Goal: Transaction & Acquisition: Obtain resource

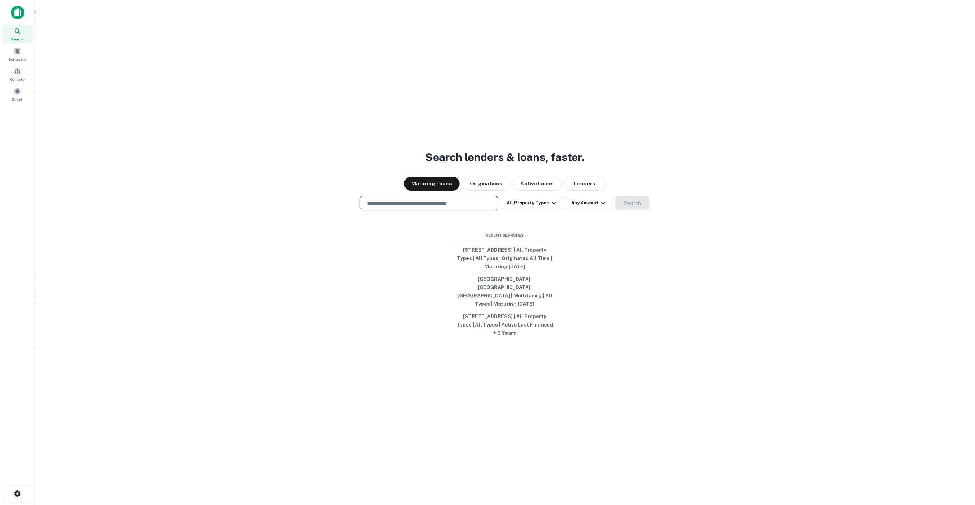
click at [462, 207] on input "text" at bounding box center [429, 203] width 132 height 8
click at [526, 210] on button "All Property Types" at bounding box center [531, 203] width 60 height 14
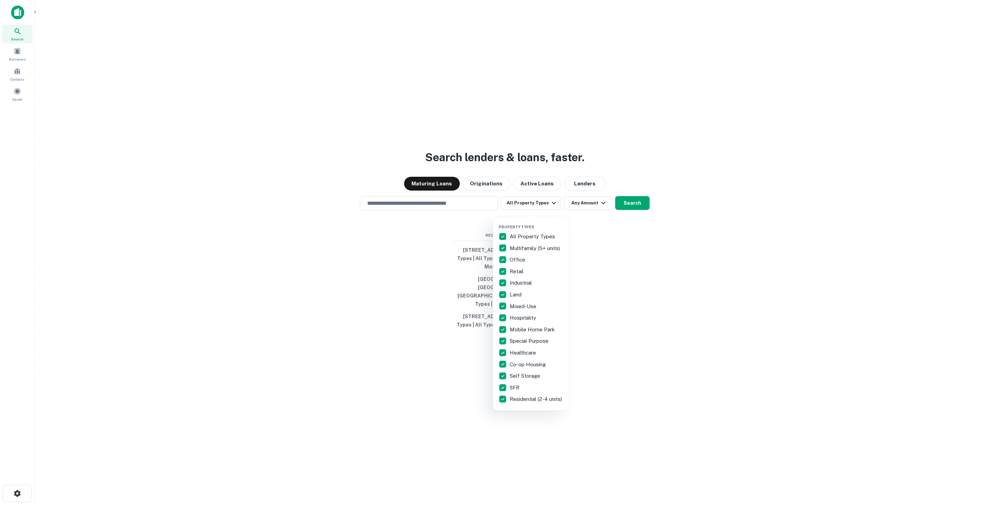
click at [531, 234] on p "All Property Types" at bounding box center [533, 237] width 47 height 8
click at [530, 249] on p "Multifamily (5+ units)" at bounding box center [536, 248] width 52 height 8
click at [371, 221] on div at bounding box center [490, 252] width 981 height 505
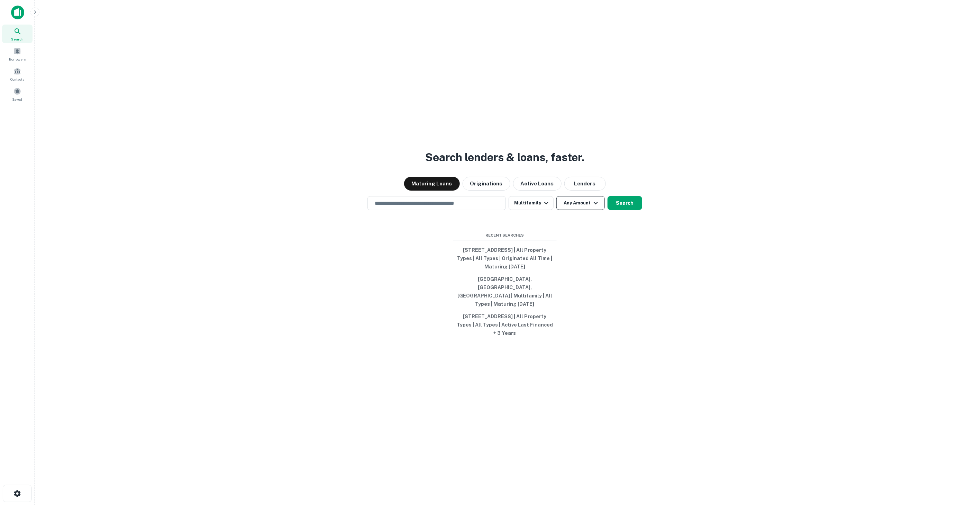
click at [569, 210] on button "Any Amount" at bounding box center [580, 203] width 48 height 14
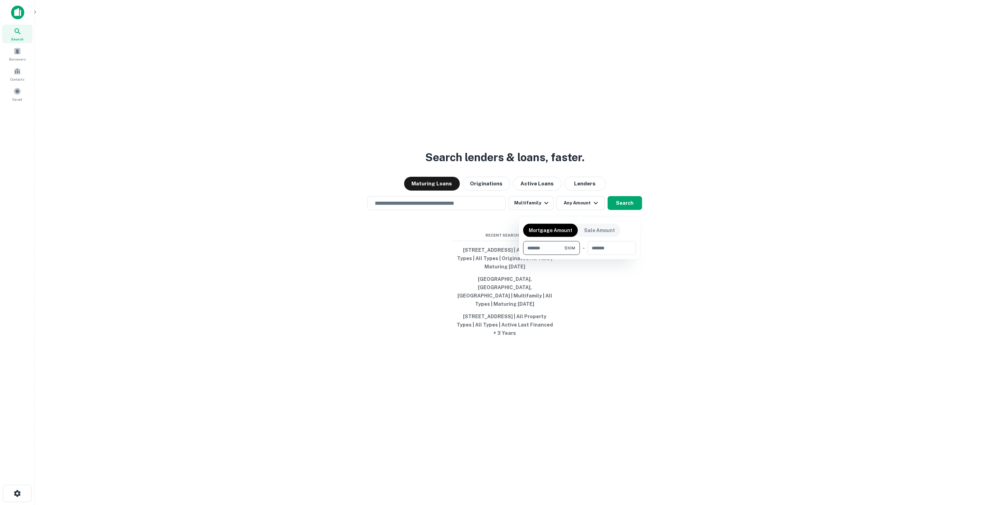
type input "********"
click at [460, 205] on div at bounding box center [490, 252] width 981 height 505
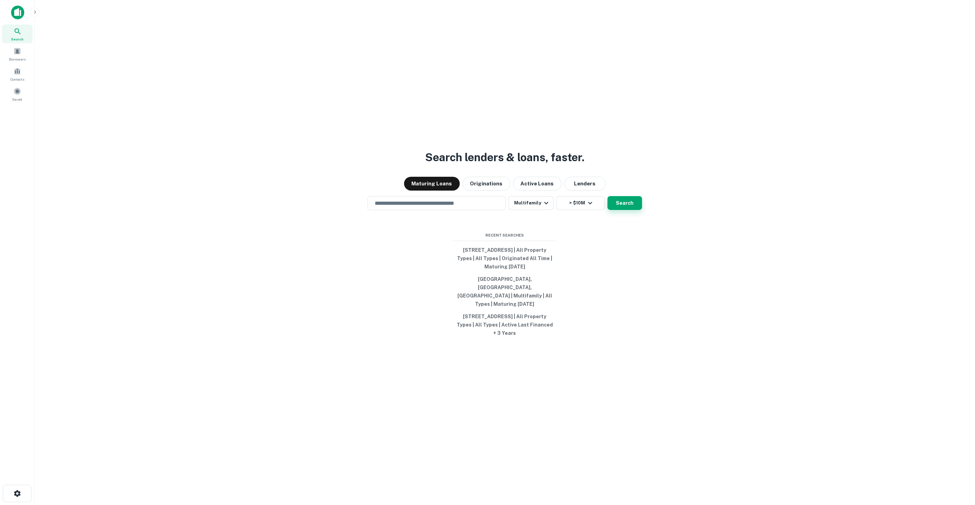
click at [628, 209] on button "Search" at bounding box center [625, 203] width 35 height 14
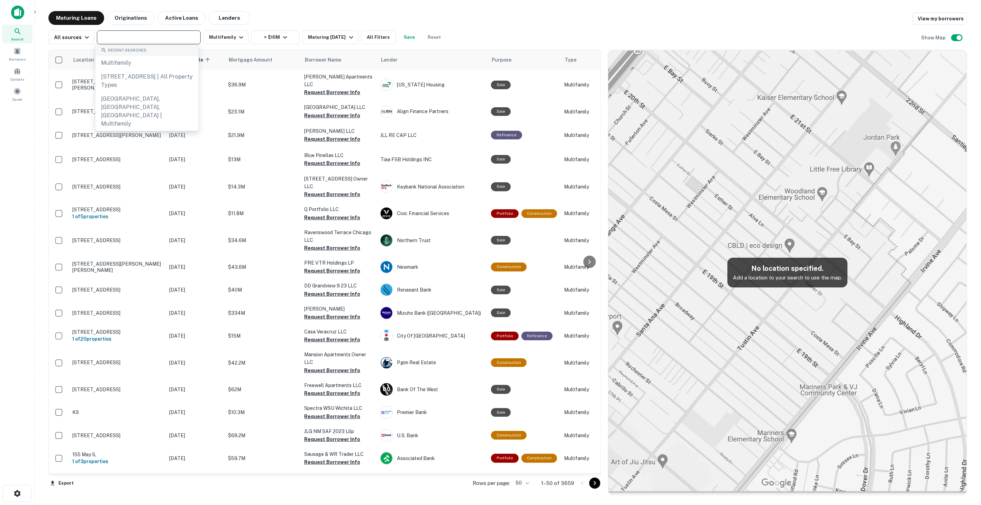
click at [133, 39] on input "text" at bounding box center [148, 38] width 99 height 10
type input "****"
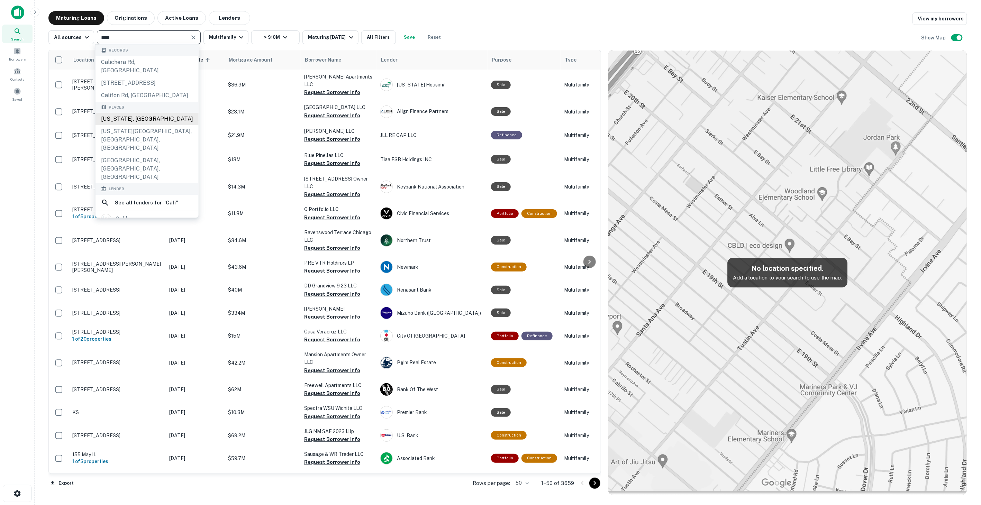
click at [146, 120] on div "[US_STATE], [GEOGRAPHIC_DATA]" at bounding box center [147, 119] width 103 height 12
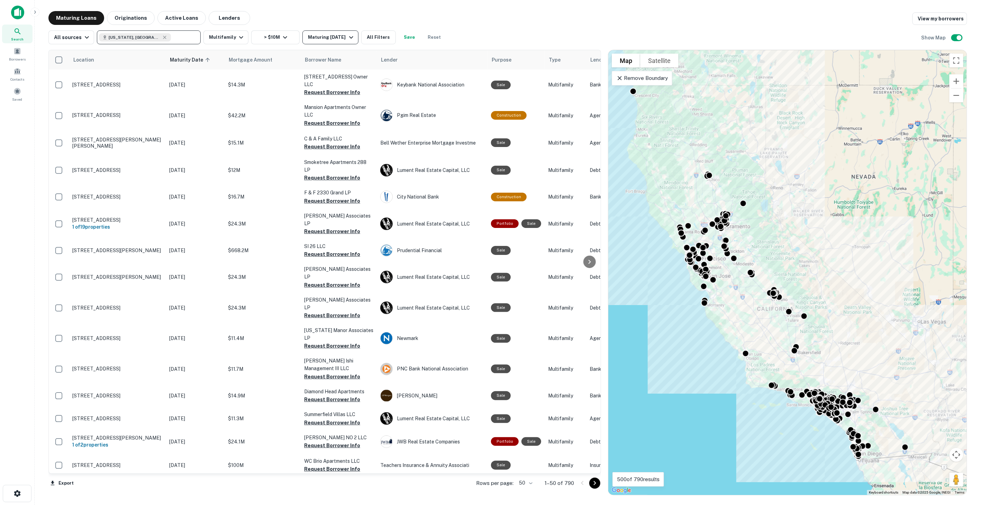
click at [324, 39] on div "Maturing [DATE]" at bounding box center [331, 37] width 47 height 8
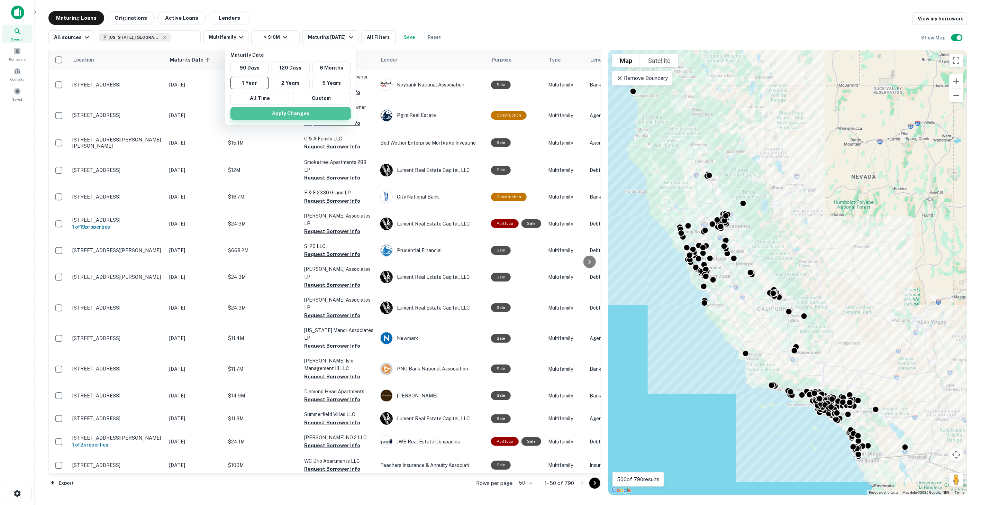
click at [283, 115] on button "Apply Changes" at bounding box center [290, 113] width 120 height 12
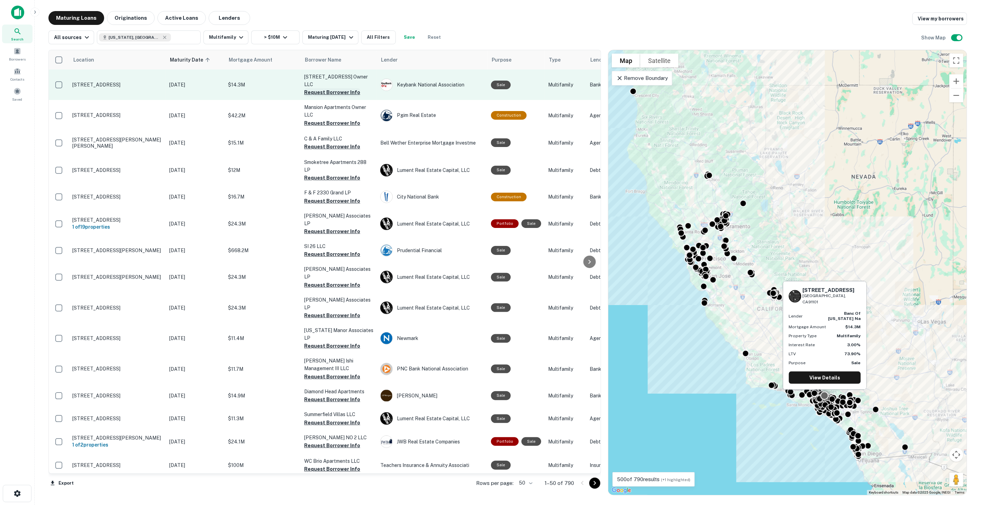
click at [320, 88] on button "Request Borrower Info" at bounding box center [332, 92] width 56 height 8
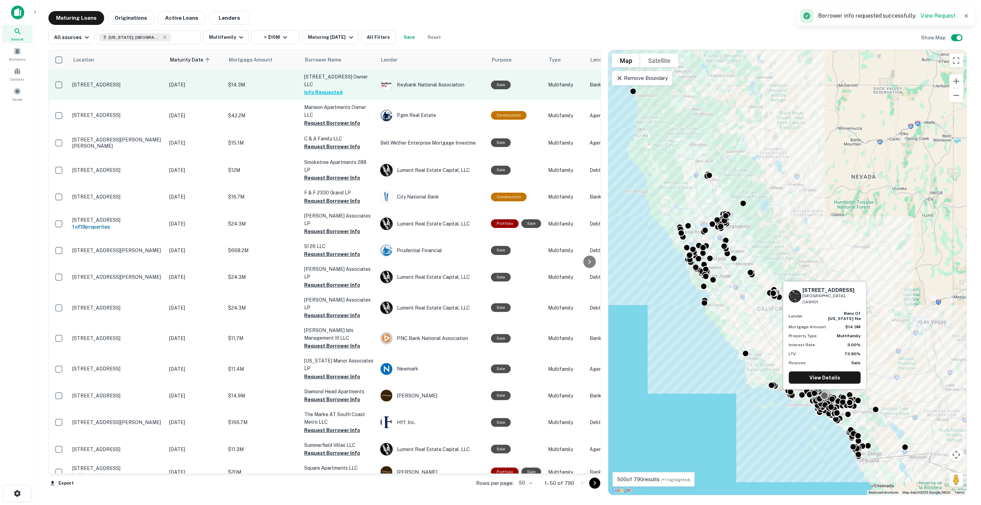
click at [320, 88] on button "Info Requested" at bounding box center [323, 92] width 38 height 8
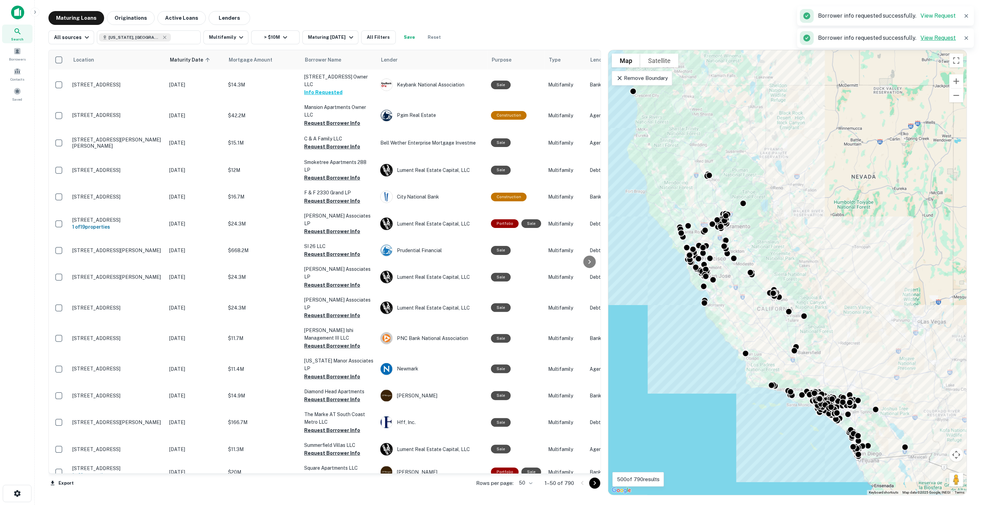
drag, startPoint x: 919, startPoint y: 39, endPoint x: 923, endPoint y: 38, distance: 4.7
click at [922, 20] on p "Borrower info requested successfully. View Request" at bounding box center [887, 16] width 138 height 8
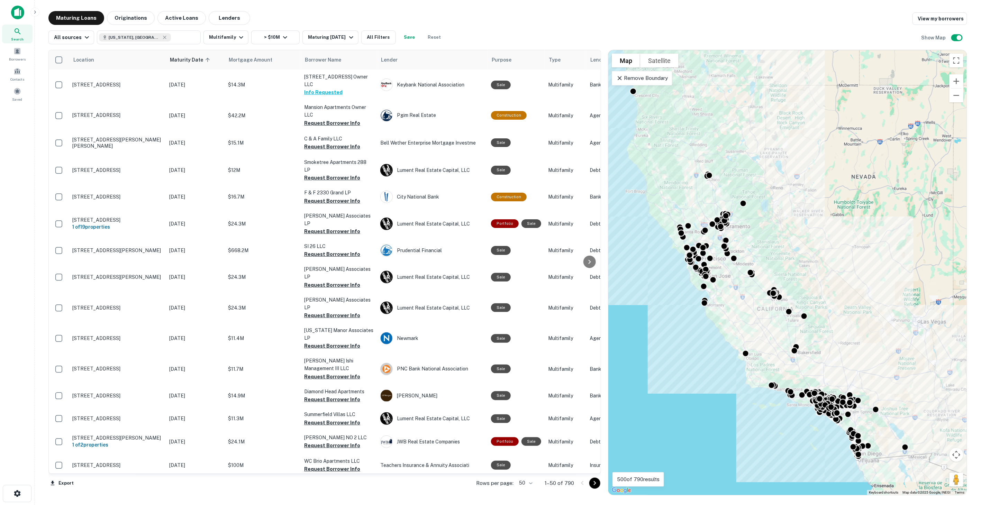
click at [915, 461] on div "To activate drag with keyboard, press Alt + Enter. Once in keyboard drag state,…" at bounding box center [787, 272] width 358 height 445
click at [691, 17] on div "Maturing Loans Originations Active Loans Lenders View my borrowers" at bounding box center [507, 18] width 919 height 14
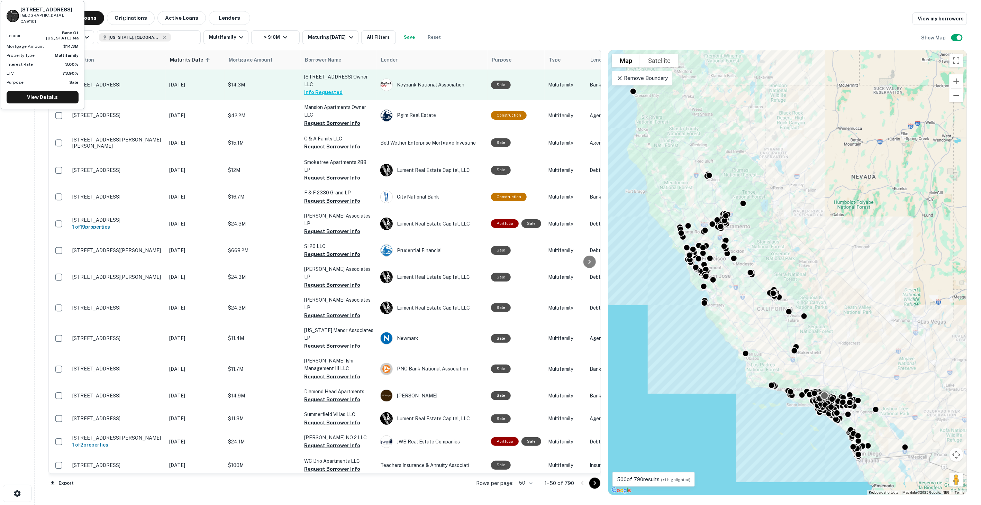
click at [319, 88] on button "Info Requested" at bounding box center [323, 92] width 38 height 8
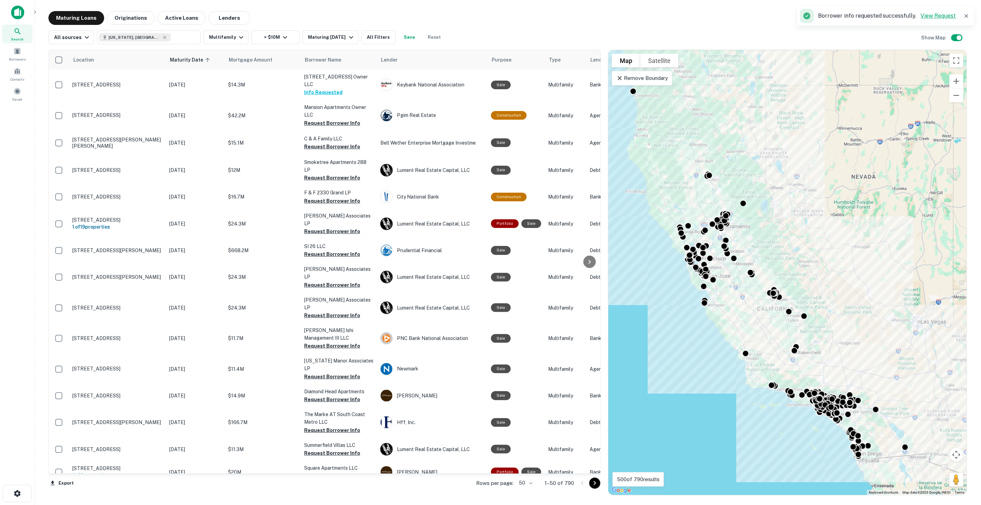
click at [931, 16] on link "View Request" at bounding box center [938, 15] width 35 height 7
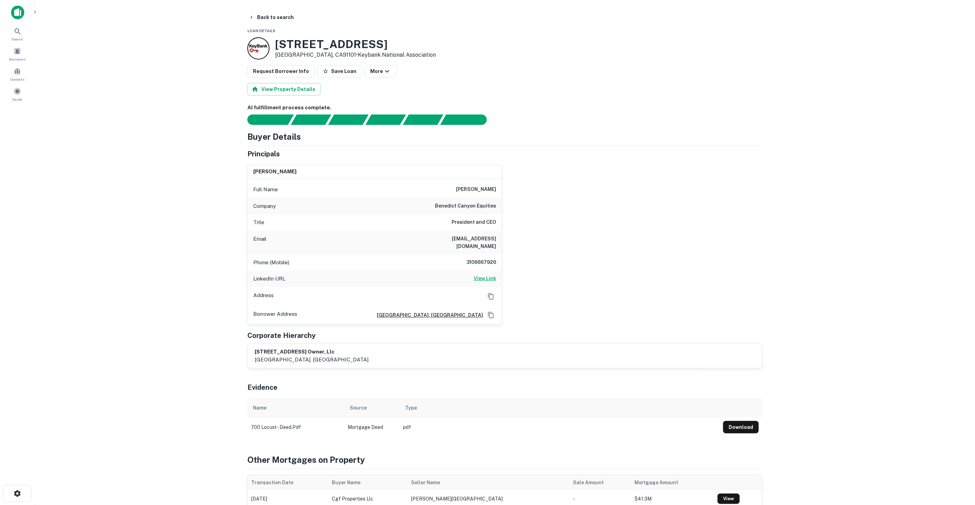
click at [483, 275] on h6 "View Link" at bounding box center [485, 279] width 22 height 8
click at [634, 202] on div "ryan somers Full Name ryan somers Company benedict canyon equities Title Presid…" at bounding box center [502, 242] width 520 height 166
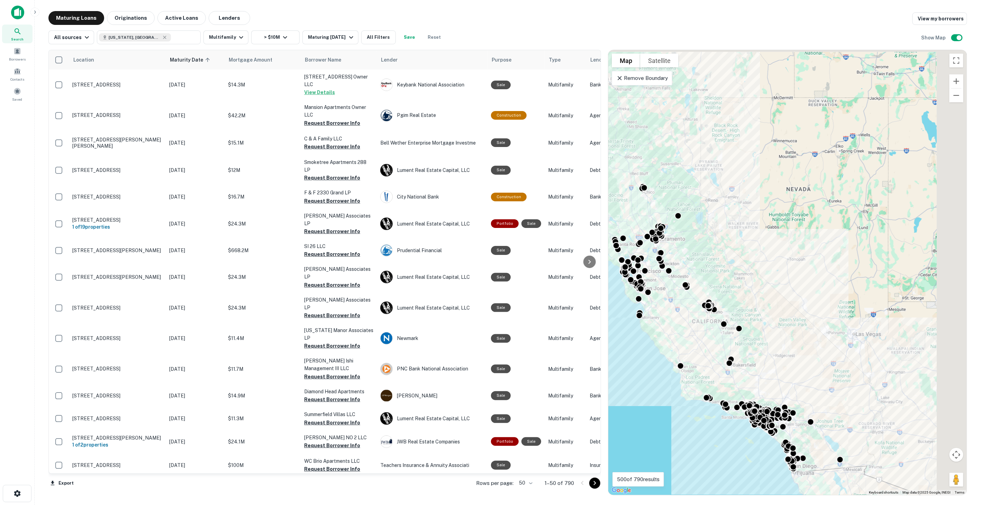
drag, startPoint x: 783, startPoint y: 273, endPoint x: 753, endPoint y: 283, distance: 31.2
click at [753, 283] on div "To activate drag with keyboard, press Alt + Enter. Once in keyboard drag state,…" at bounding box center [787, 272] width 358 height 445
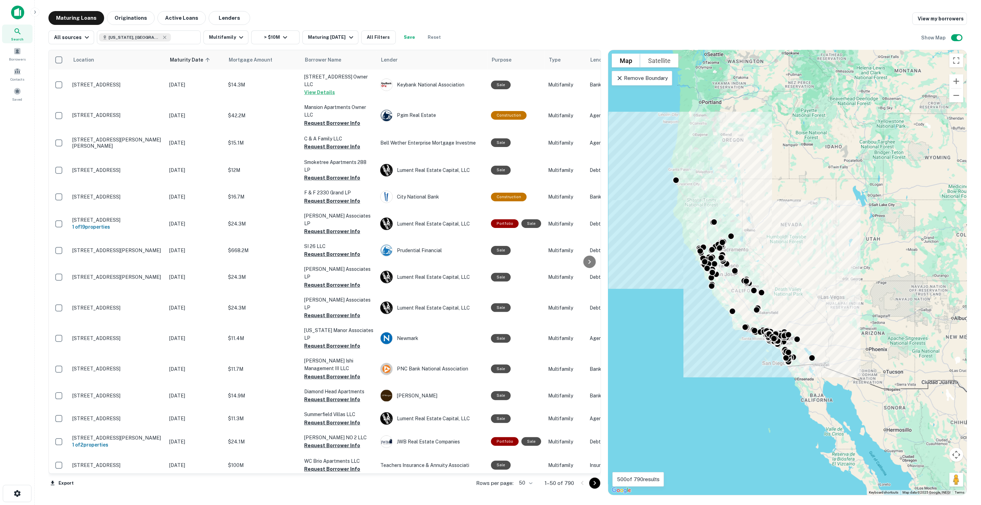
drag, startPoint x: 761, startPoint y: 299, endPoint x: 783, endPoint y: 299, distance: 21.5
click at [783, 299] on div "To activate drag with keyboard, press Alt + Enter. Once in keyboard drag state,…" at bounding box center [787, 272] width 358 height 445
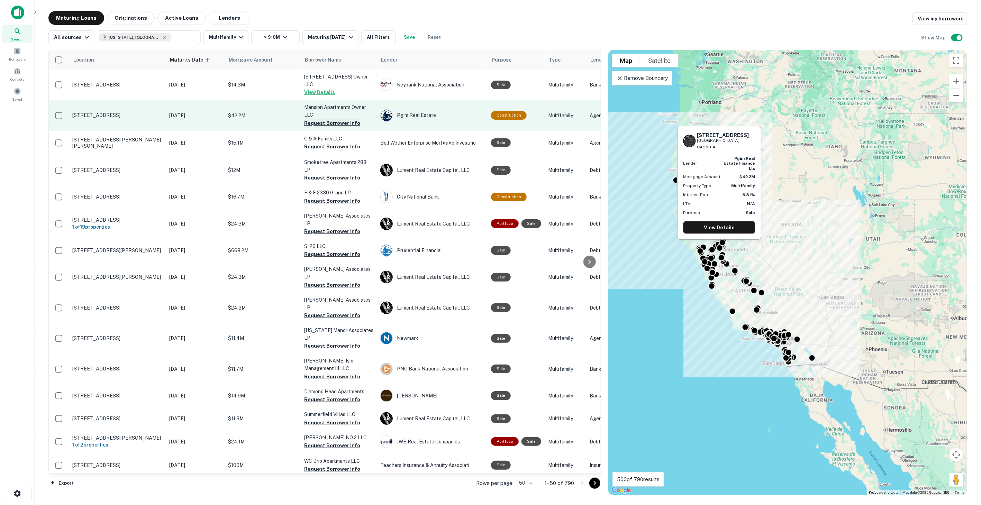
click at [316, 119] on button "Request Borrower Info" at bounding box center [332, 123] width 56 height 8
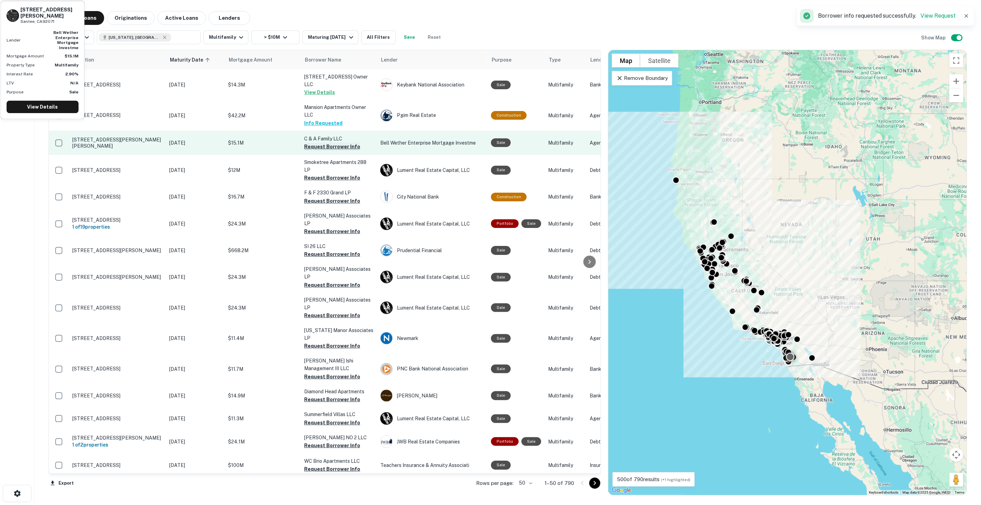
click at [318, 143] on button "Request Borrower Info" at bounding box center [332, 147] width 56 height 8
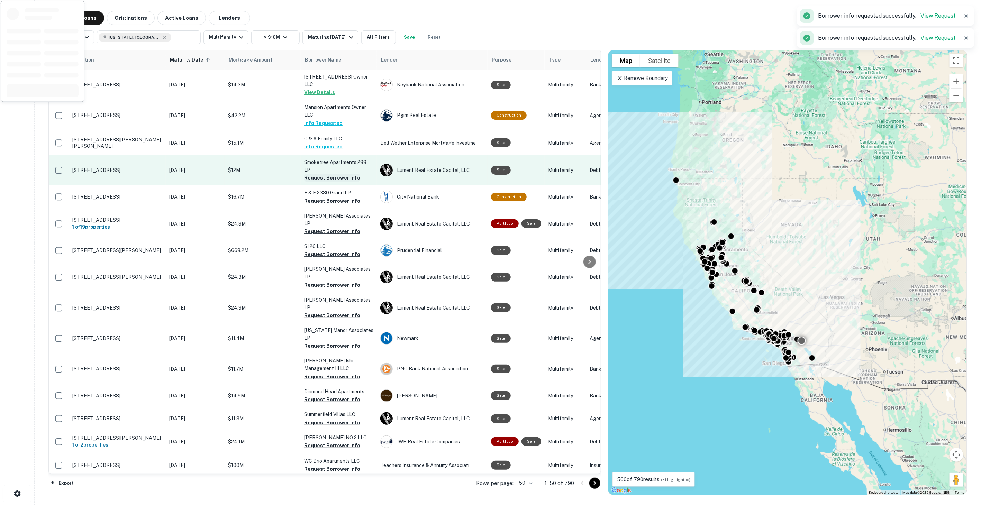
click at [322, 174] on button "Request Borrower Info" at bounding box center [332, 178] width 56 height 8
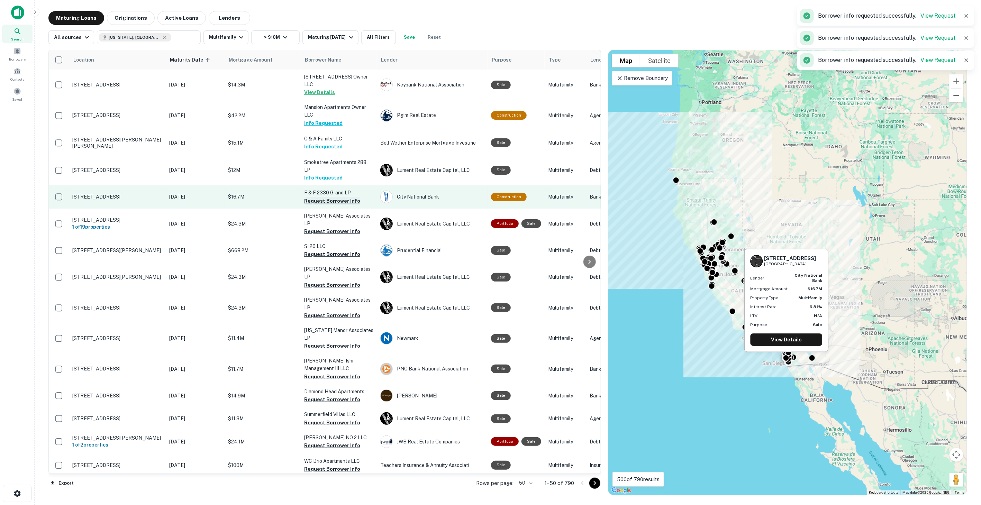
click at [329, 197] on button "Request Borrower Info" at bounding box center [332, 201] width 56 height 8
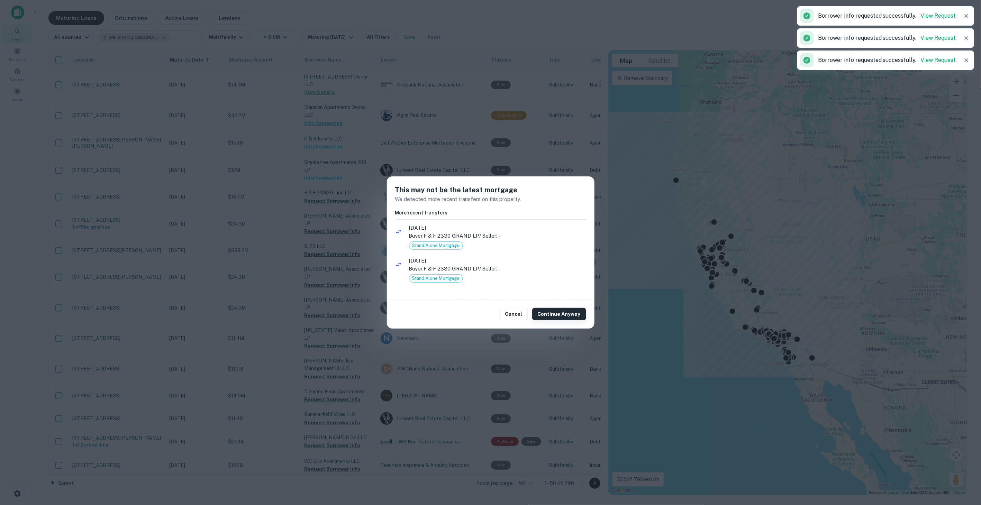
click at [554, 316] on button "Continue Anyway" at bounding box center [559, 314] width 54 height 12
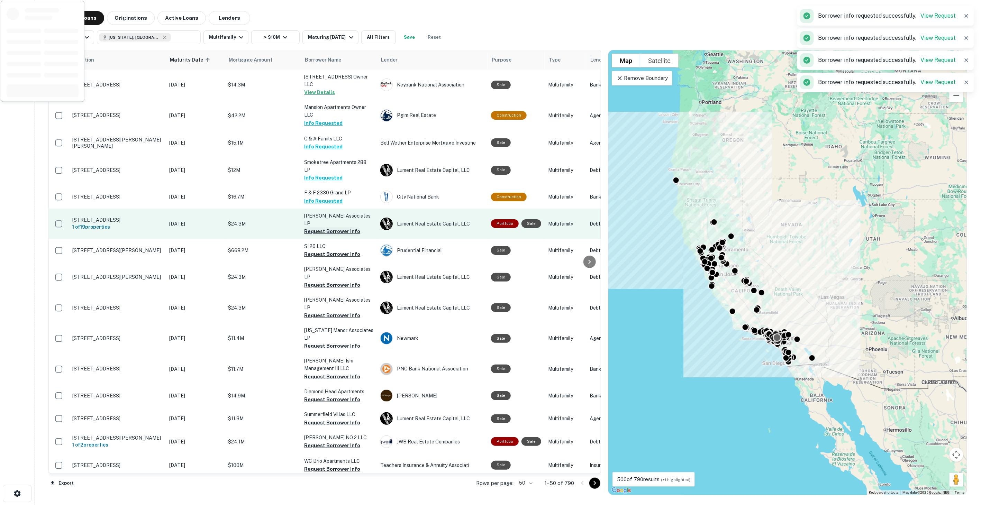
click at [345, 227] on button "Request Borrower Info" at bounding box center [332, 231] width 56 height 8
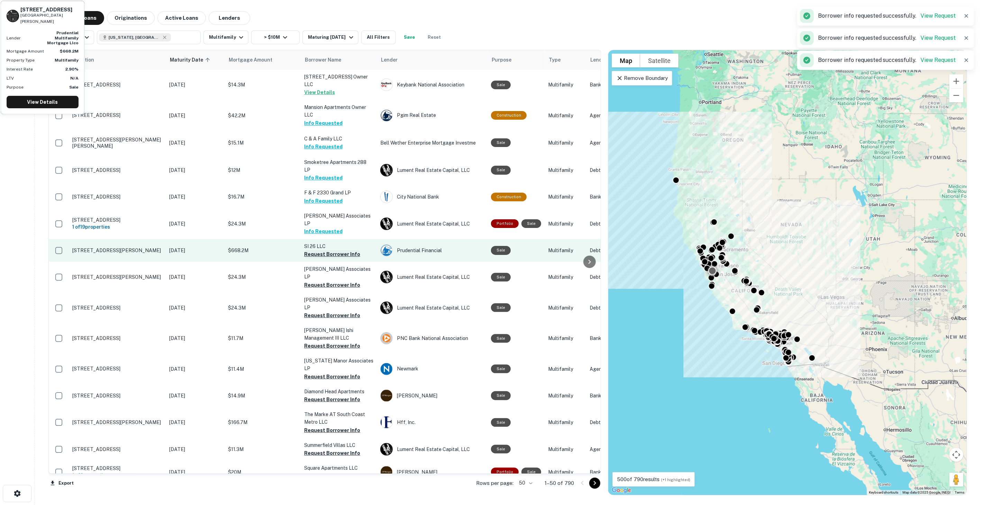
click at [332, 250] on button "Request Borrower Info" at bounding box center [332, 254] width 56 height 8
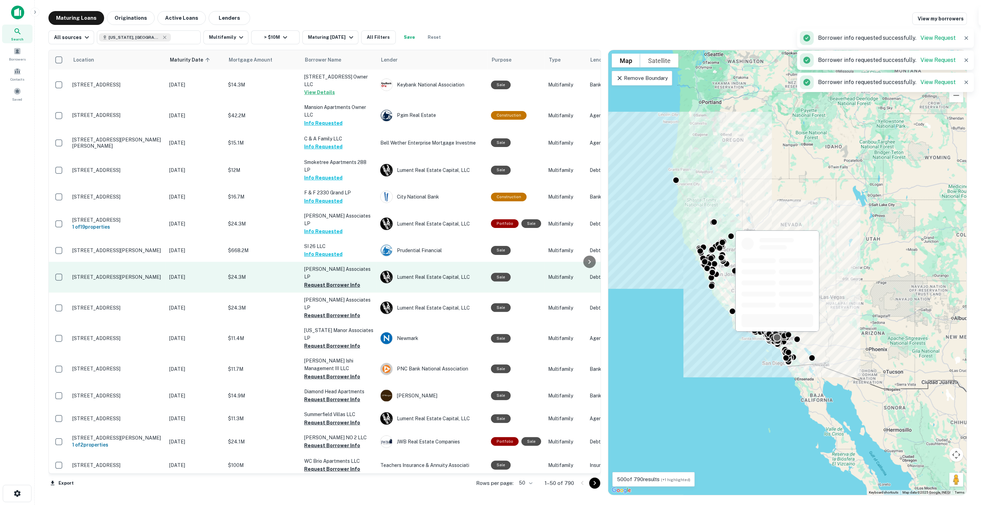
click at [335, 281] on button "Request Borrower Info" at bounding box center [332, 285] width 56 height 8
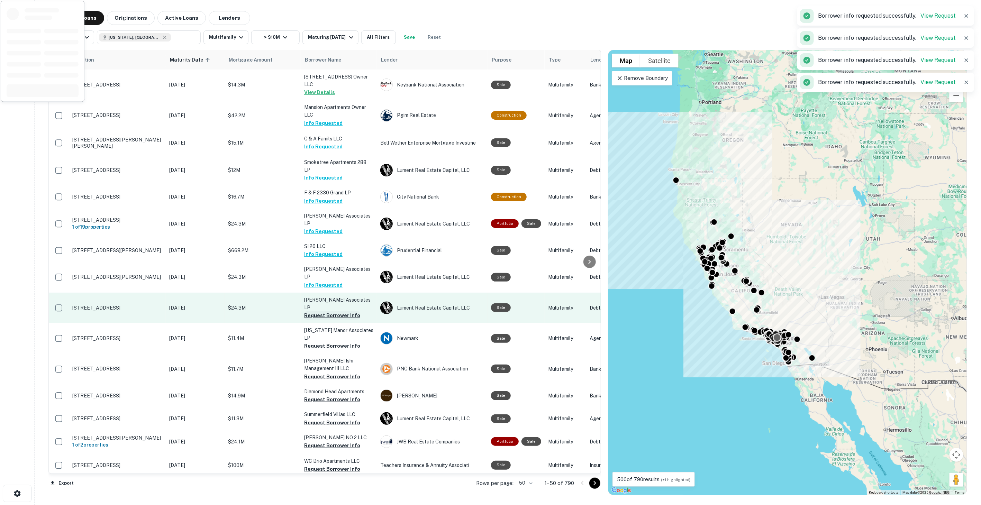
click at [333, 311] on button "Request Borrower Info" at bounding box center [332, 315] width 56 height 8
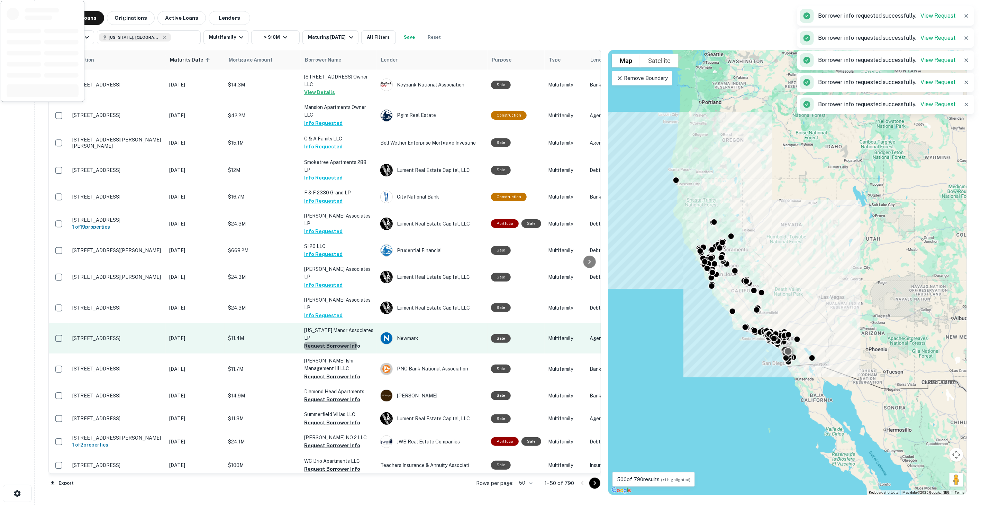
click at [324, 342] on button "Request Borrower Info" at bounding box center [332, 346] width 56 height 8
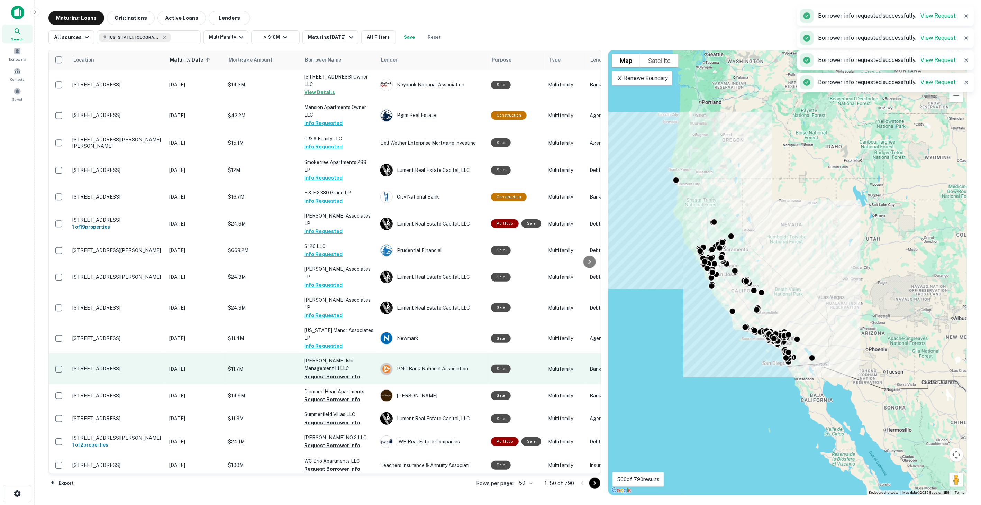
click at [326, 373] on button "Request Borrower Info" at bounding box center [332, 377] width 56 height 8
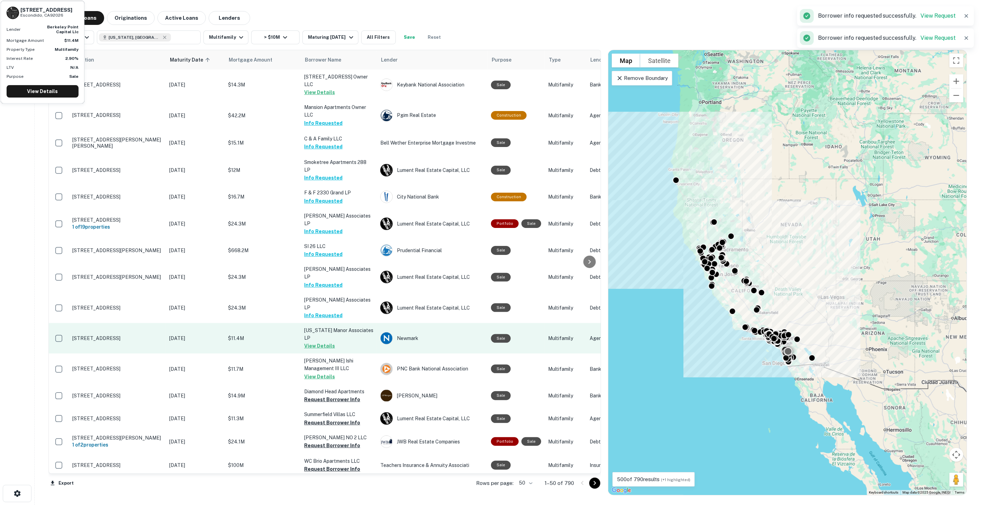
click at [324, 342] on button "View Details" at bounding box center [319, 346] width 31 height 8
